Goal: Communication & Community: Answer question/provide support

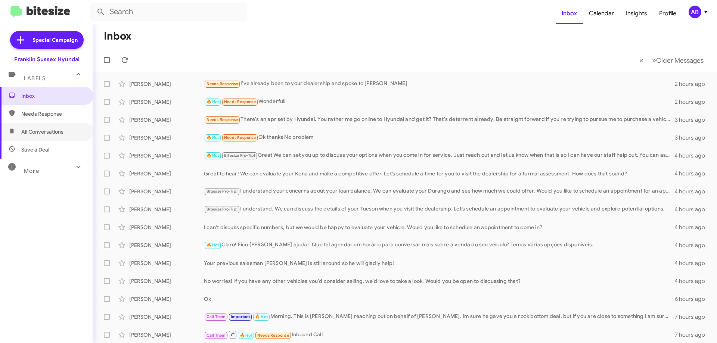
click at [55, 127] on span "All Conversations" at bounding box center [46, 132] width 93 height 18
type input "in:all-conversations"
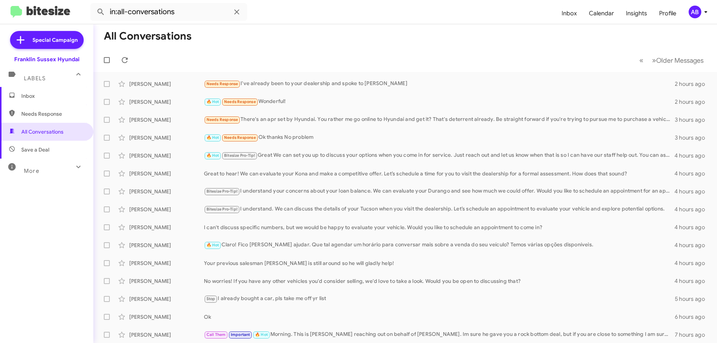
click at [313, 86] on div "Needs Response I've already been to your dealership and spoke to [PERSON_NAME]" at bounding box center [439, 84] width 471 height 9
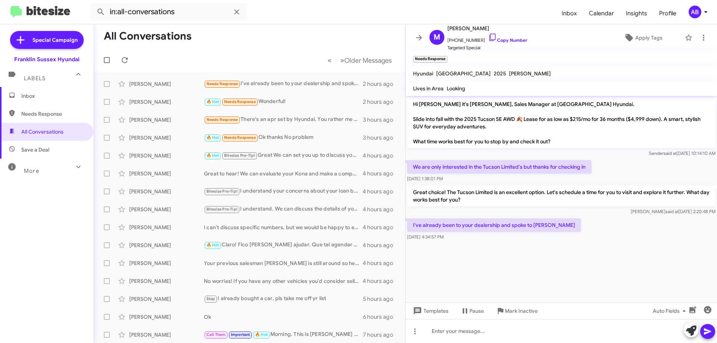
click at [420, 38] on icon at bounding box center [419, 37] width 9 height 9
